Goal: Task Accomplishment & Management: Manage account settings

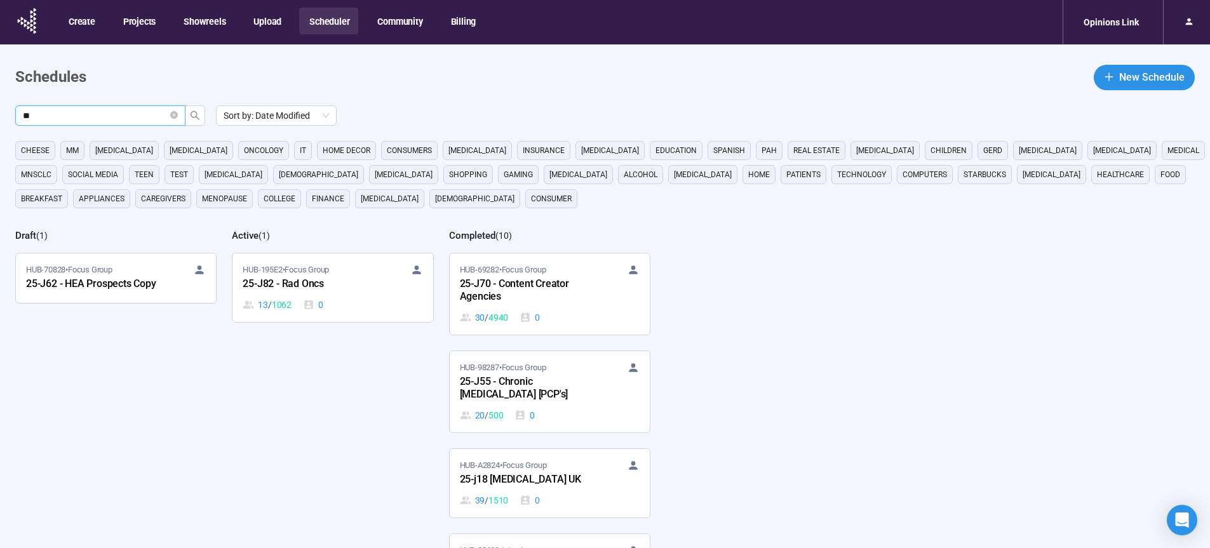
click at [338, 23] on button "Scheduler" at bounding box center [328, 21] width 59 height 27
drag, startPoint x: 114, startPoint y: 116, endPoint x: 1, endPoint y: 121, distance: 113.1
click at [23, 121] on input "**" at bounding box center [95, 116] width 145 height 14
type input "**"
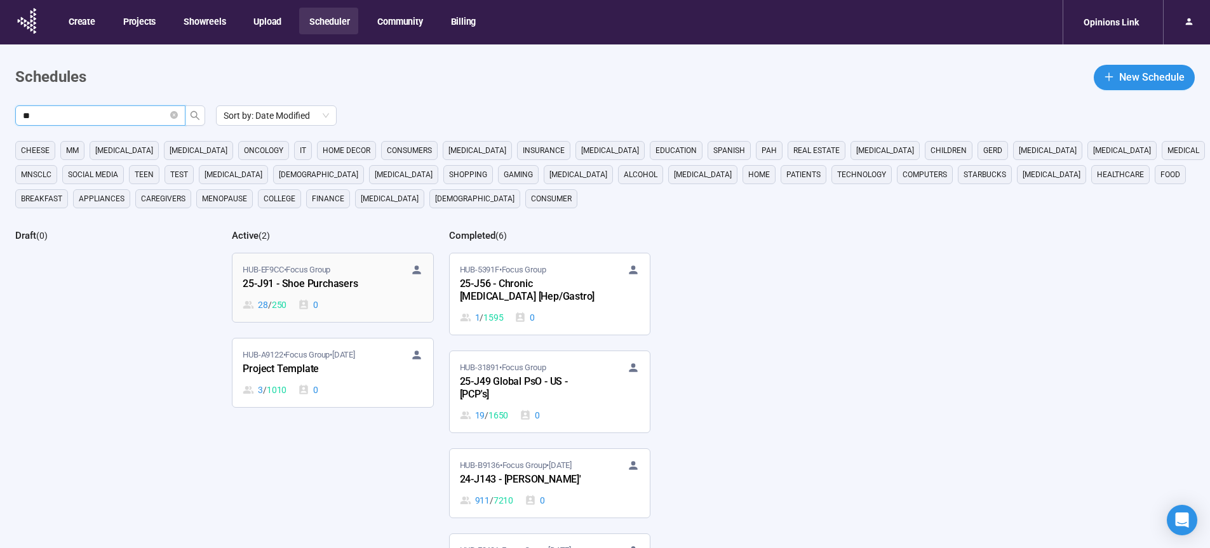
click at [304, 292] on div "25-J91 - Shoe Purchasers" at bounding box center [313, 284] width 140 height 17
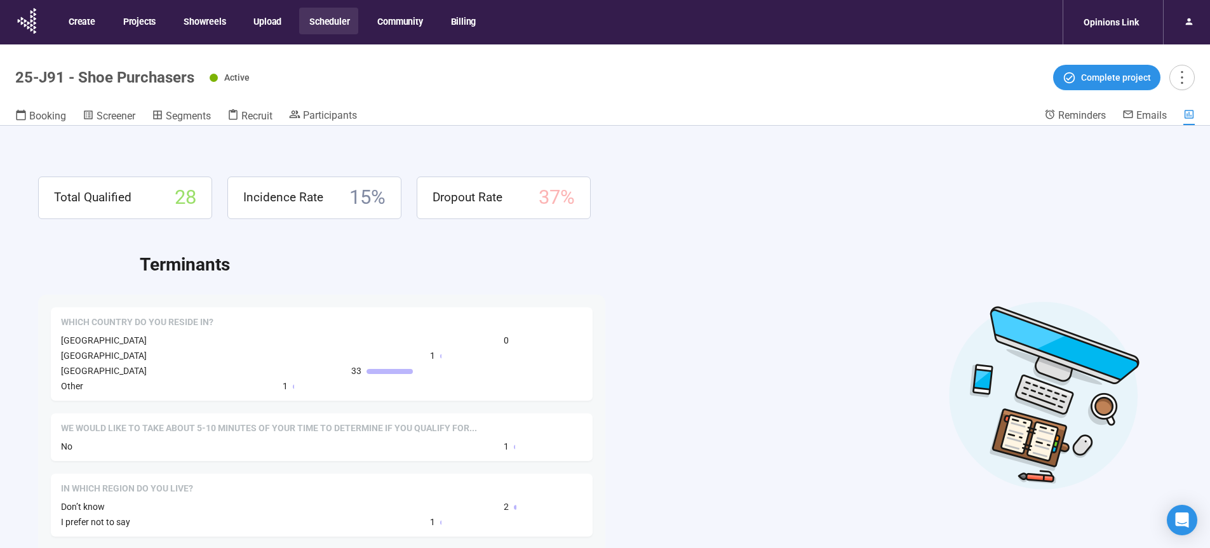
click at [256, 125] on header "25-J91 - Shoe Purchasers Active Complete project Booking Screener Segments Recr…" at bounding box center [605, 84] width 1210 height 81
click at [258, 119] on span "Recruit" at bounding box center [256, 116] width 31 height 12
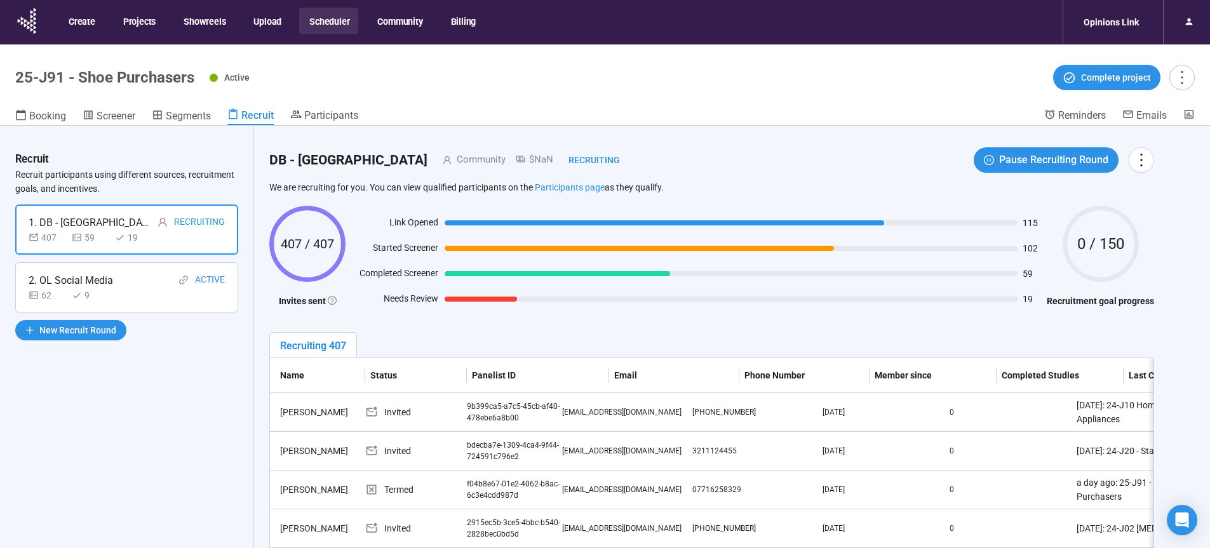
click at [189, 389] on div "Recruit Recruit participants using different sources, recruitment goals, and in…" at bounding box center [127, 359] width 254 height 467
click at [930, 90] on div "Active Complete project" at bounding box center [702, 77] width 985 height 25
click at [746, 109] on div "Booking Screener Segments Recruit Participants" at bounding box center [529, 117] width 1029 height 17
click at [148, 280] on div "2. OL Social Media Active" at bounding box center [127, 280] width 196 height 16
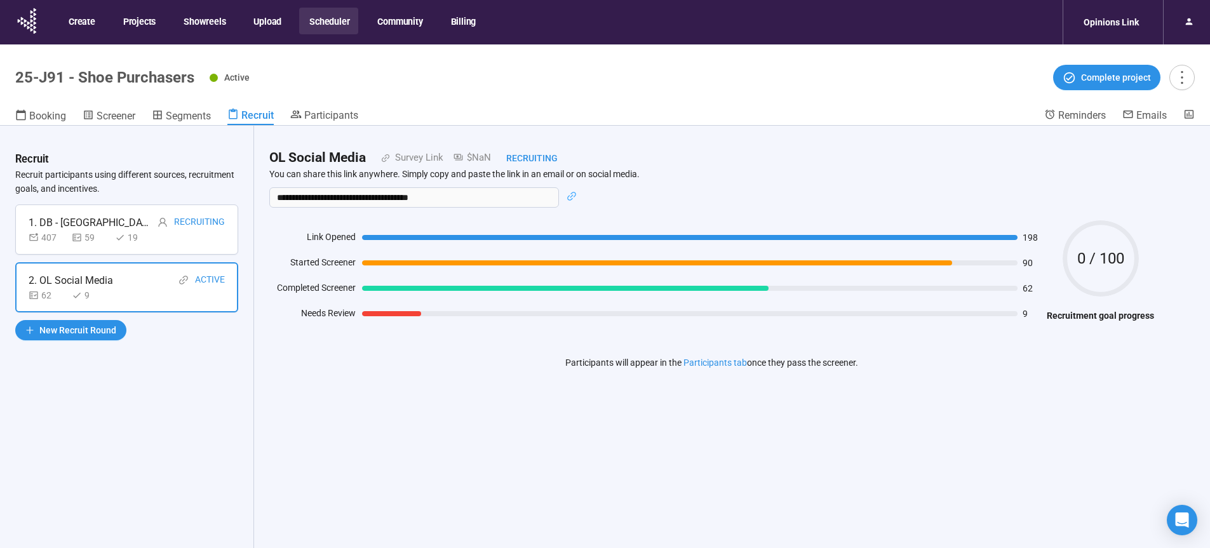
click at [333, 20] on button "Scheduler" at bounding box center [328, 21] width 59 height 27
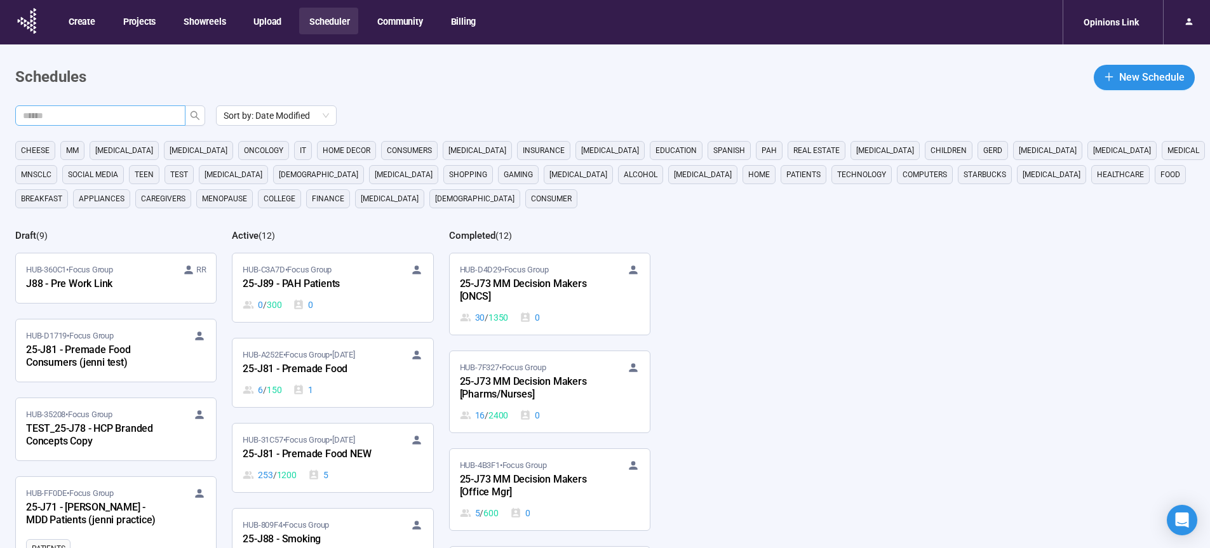
click at [160, 120] on input "text" at bounding box center [95, 116] width 145 height 14
type input "**"
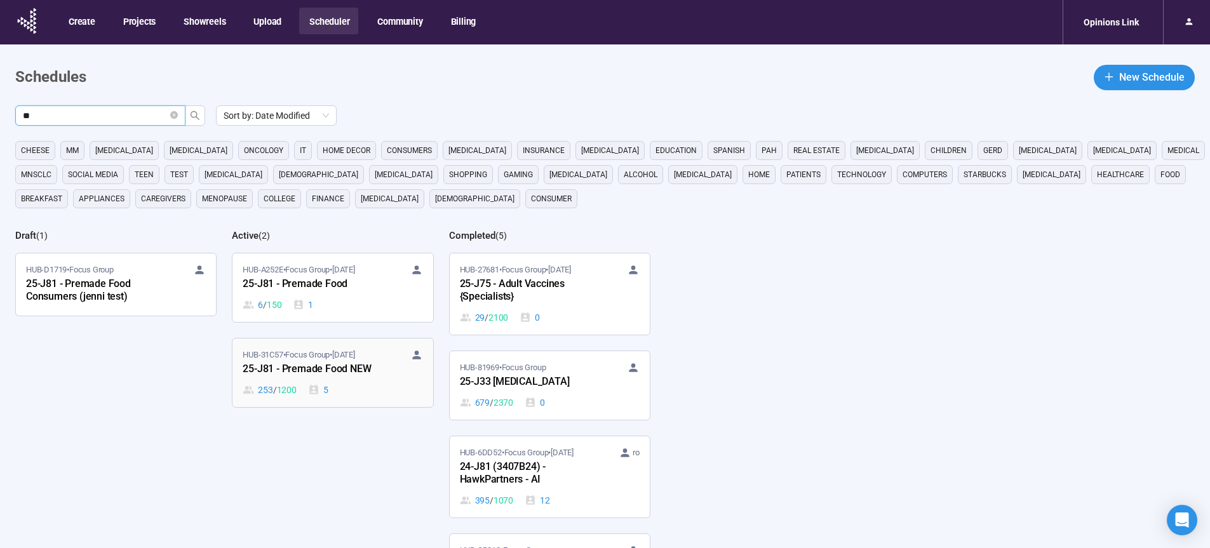
click at [340, 373] on div "25-J81 - Premade Food NEW" at bounding box center [313, 369] width 140 height 17
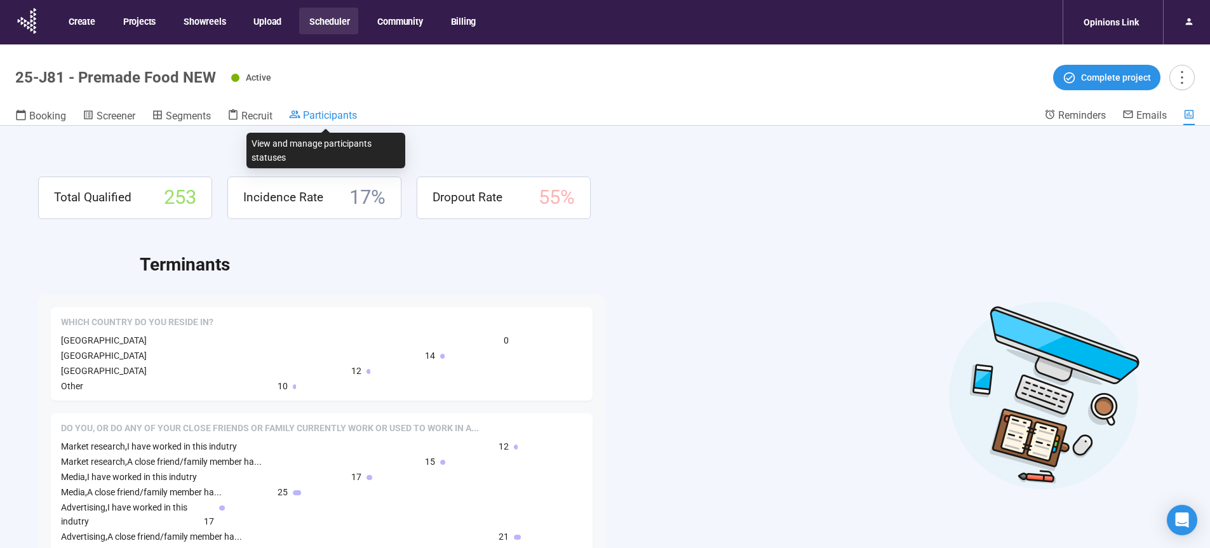
click at [338, 116] on span "Participants" at bounding box center [330, 115] width 54 height 12
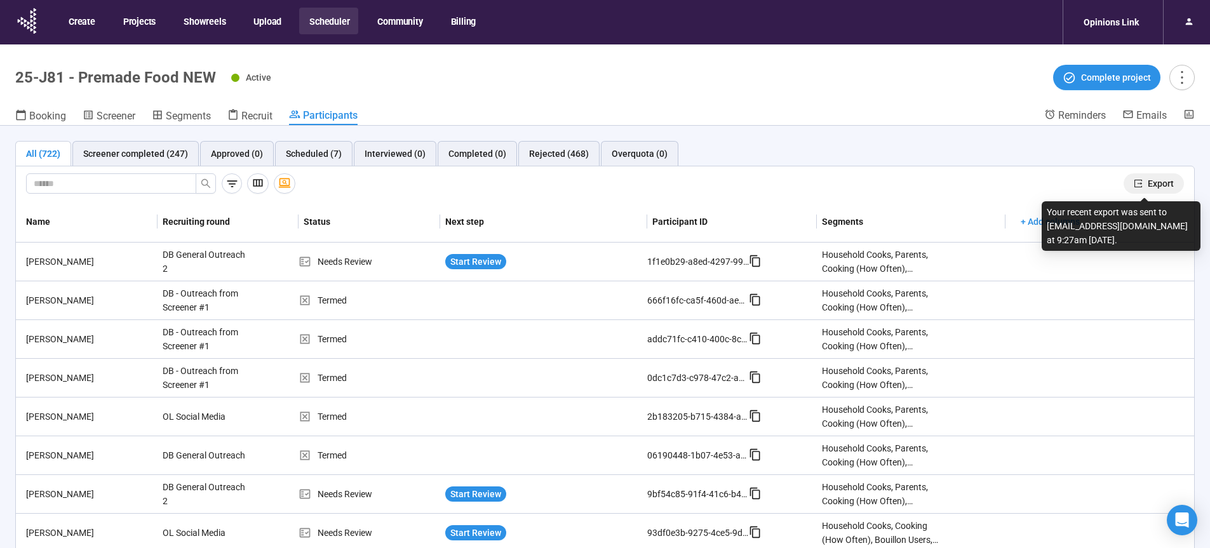
click at [1147, 184] on span "Export" at bounding box center [1160, 184] width 26 height 14
